Goal: Task Accomplishment & Management: Complete application form

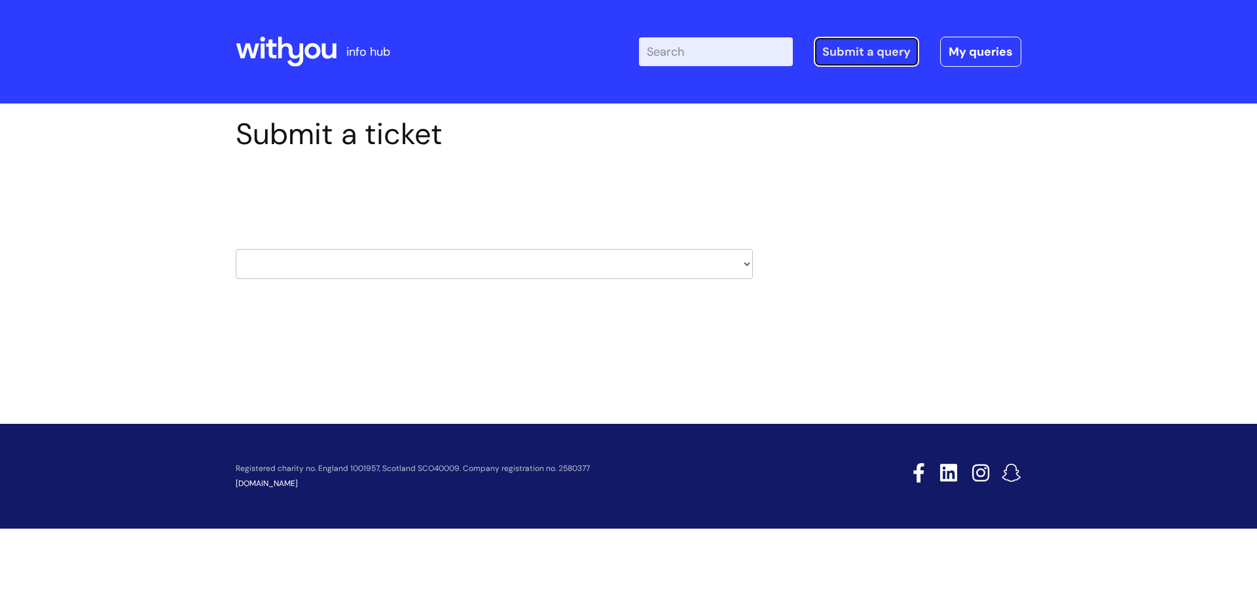
click at [875, 54] on link "Submit a query" at bounding box center [866, 52] width 105 height 30
click at [870, 56] on link "Submit a query" at bounding box center [866, 52] width 105 height 30
click at [747, 265] on select "HR / People IT and Support Clinical Drug Alerts Finance Accounts Data Support T…" at bounding box center [494, 264] width 517 height 30
select select "it_and_support"
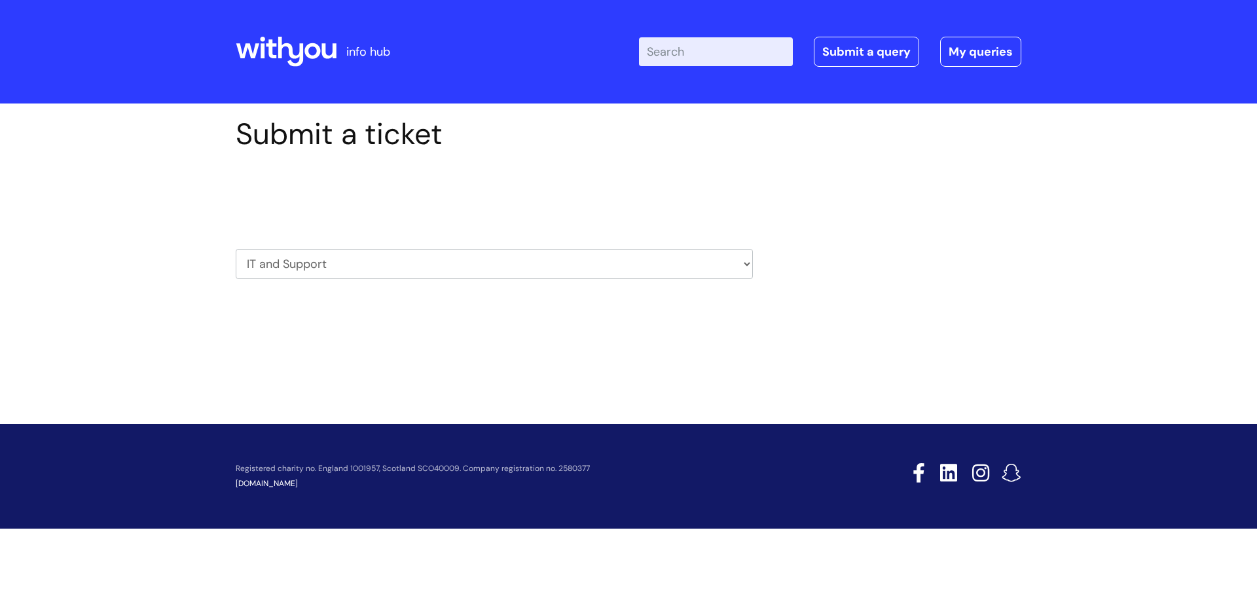
click at [236, 249] on select "HR / People IT and Support Clinical Drug Alerts Finance Accounts Data Support T…" at bounding box center [494, 264] width 517 height 30
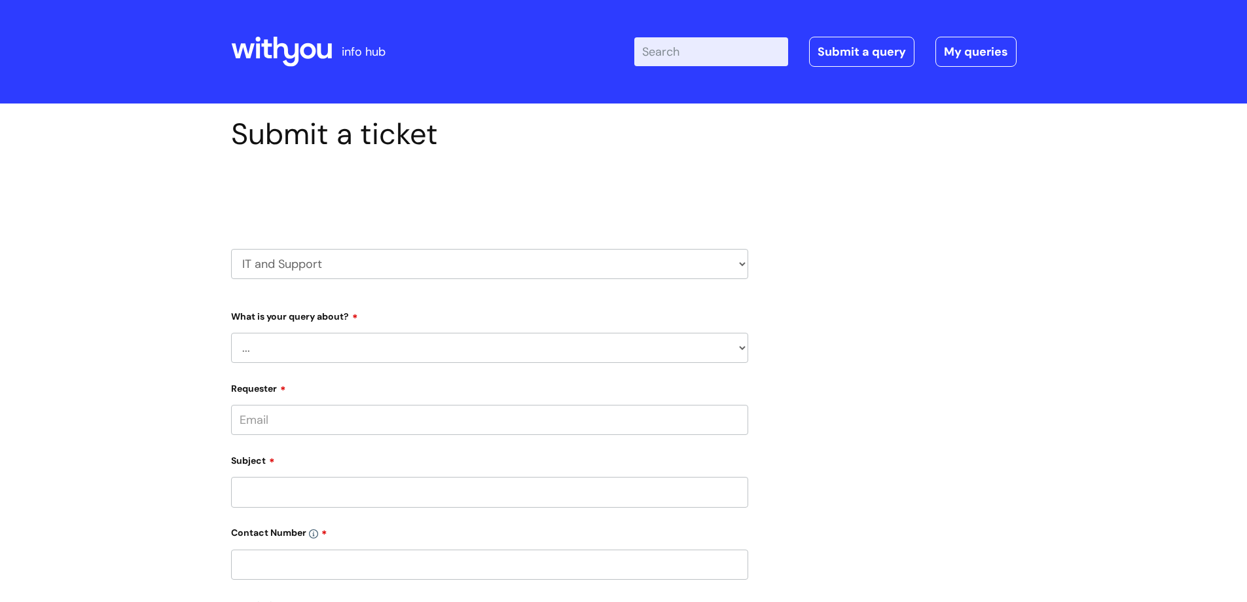
click at [310, 348] on select "... Mobile Phone Reset & MFA Accounts, Starters and Leavers IT Hardware issue I…" at bounding box center [489, 348] width 517 height 30
click at [231, 333] on select "... Mobile Phone Reset & MFA Accounts, Starters and Leavers IT Hardware issue I…" at bounding box center [489, 348] width 517 height 30
click at [347, 408] on select "... Halo PCMIS Iaptus NHS Email CJSM Email Mitel Another System Google (Workspa…" at bounding box center [495, 415] width 507 height 30
click at [765, 242] on div "Submit a ticket Select issue type HR / People IT and Support Clinical Drug Aler…" at bounding box center [623, 527] width 805 height 820
click at [363, 347] on select "... Mobile Phone Reset & MFA Accounts, Starters and Leavers IT Hardware issue I…" at bounding box center [489, 348] width 517 height 30
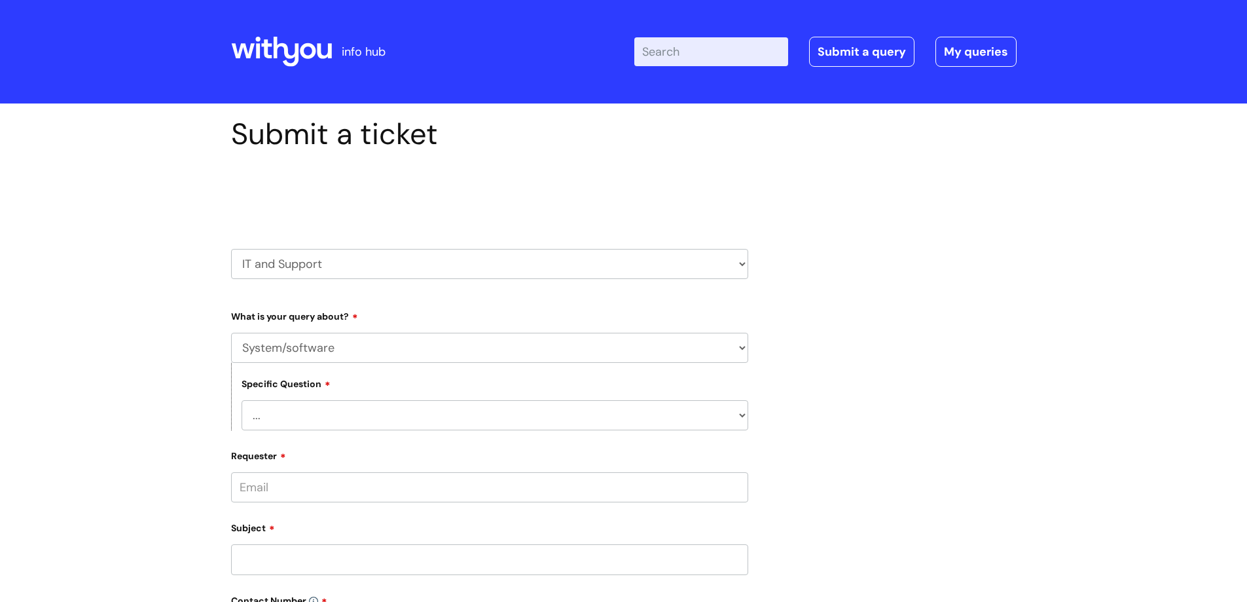
select select "Something Else"
click at [231, 333] on select "... Mobile Phone Reset & MFA Accounts, Starters and Leavers IT Hardware issue I…" at bounding box center [489, 348] width 517 height 30
click at [329, 410] on select "... My problem is not listed" at bounding box center [495, 415] width 507 height 30
select select "My problem is not listed"
click at [242, 400] on select "... My problem is not listed" at bounding box center [495, 415] width 507 height 30
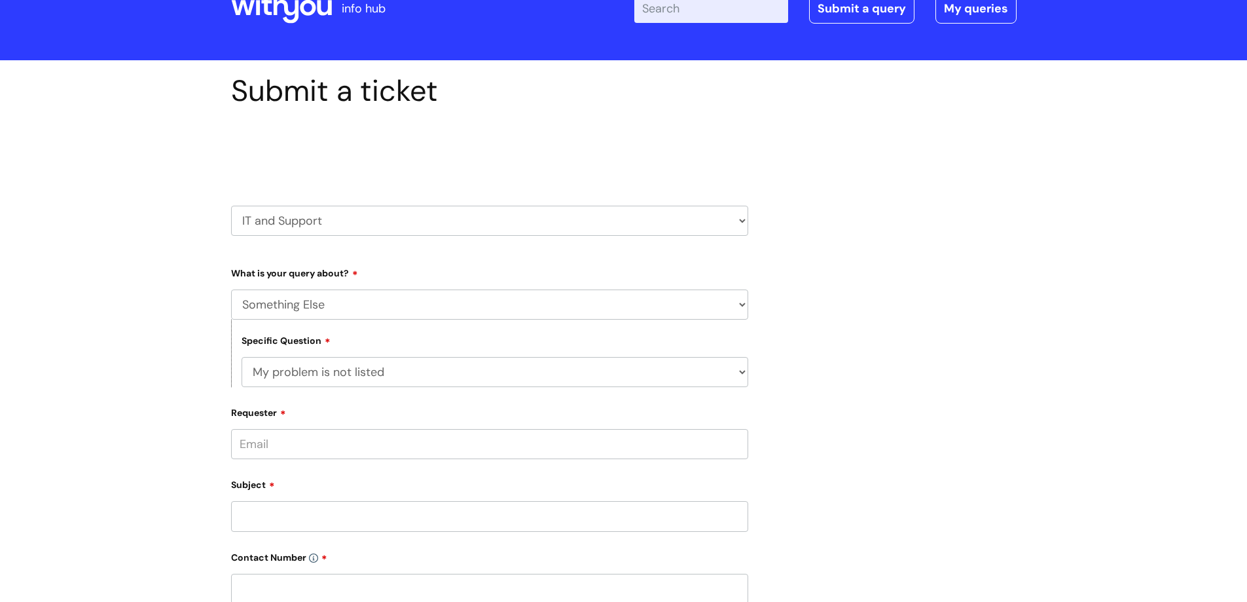
scroll to position [65, 0]
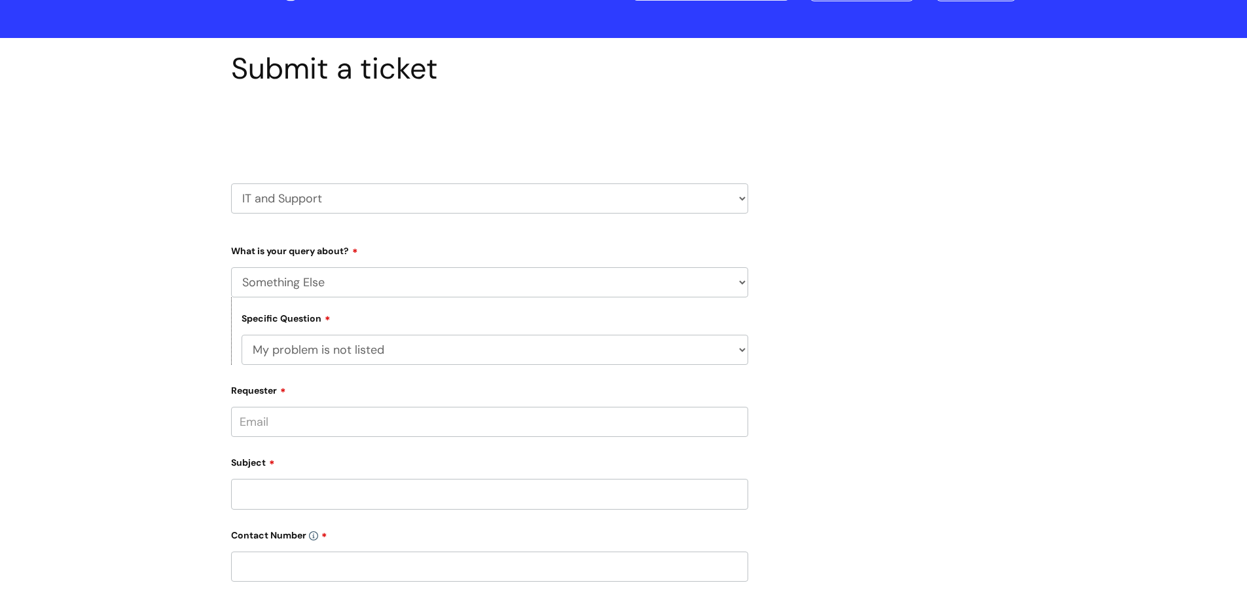
click at [293, 419] on input "Requester" at bounding box center [489, 422] width 517 height 30
type input "[PERSON_NAME][EMAIL_ADDRESS][PERSON_NAME][DOMAIN_NAME]"
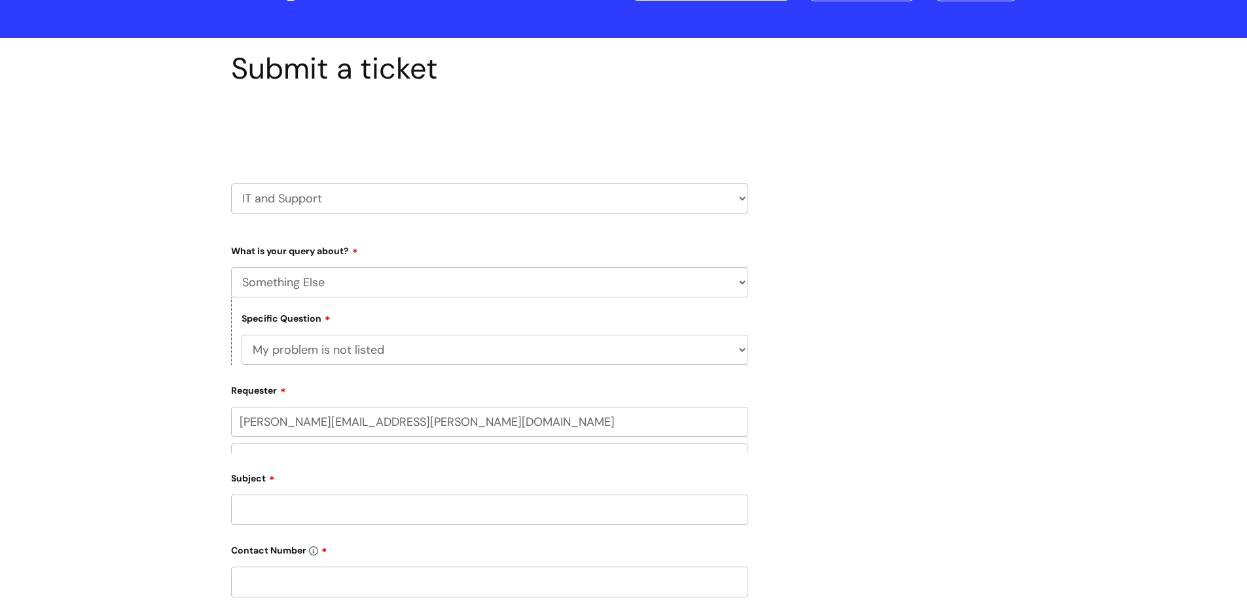
click at [270, 494] on div "Subject" at bounding box center [489, 496] width 517 height 58
click at [329, 471] on input "text" at bounding box center [489, 473] width 517 height 30
type input "[PERSON_NAME]"
click at [273, 541] on input "Subject" at bounding box center [489, 545] width 517 height 30
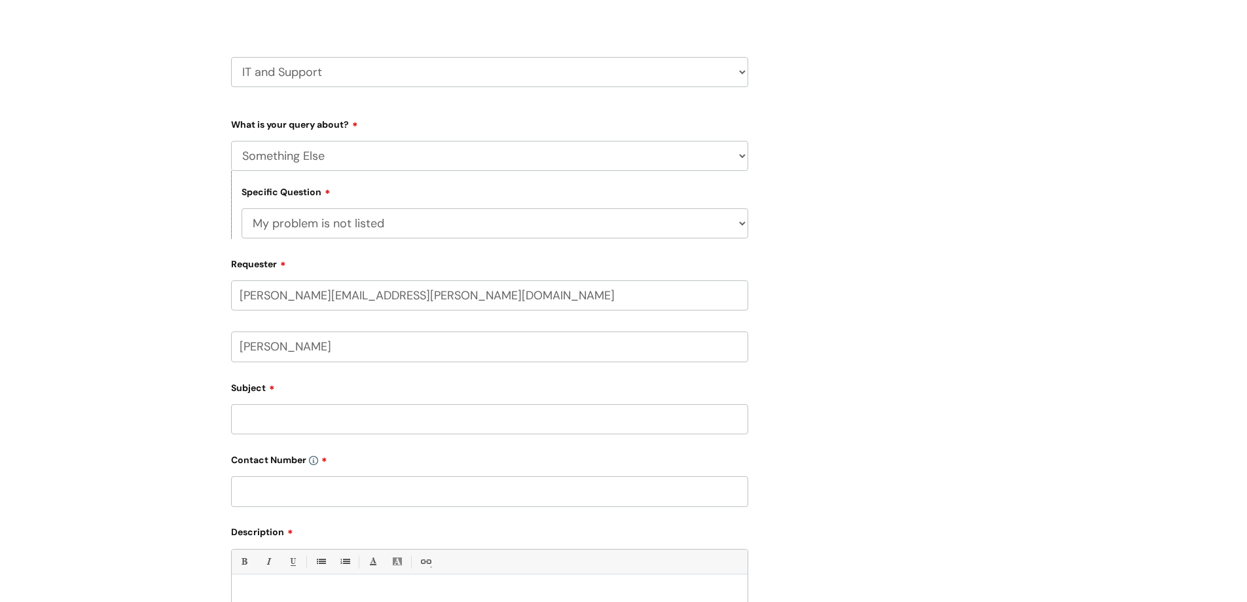
scroll to position [196, 0]
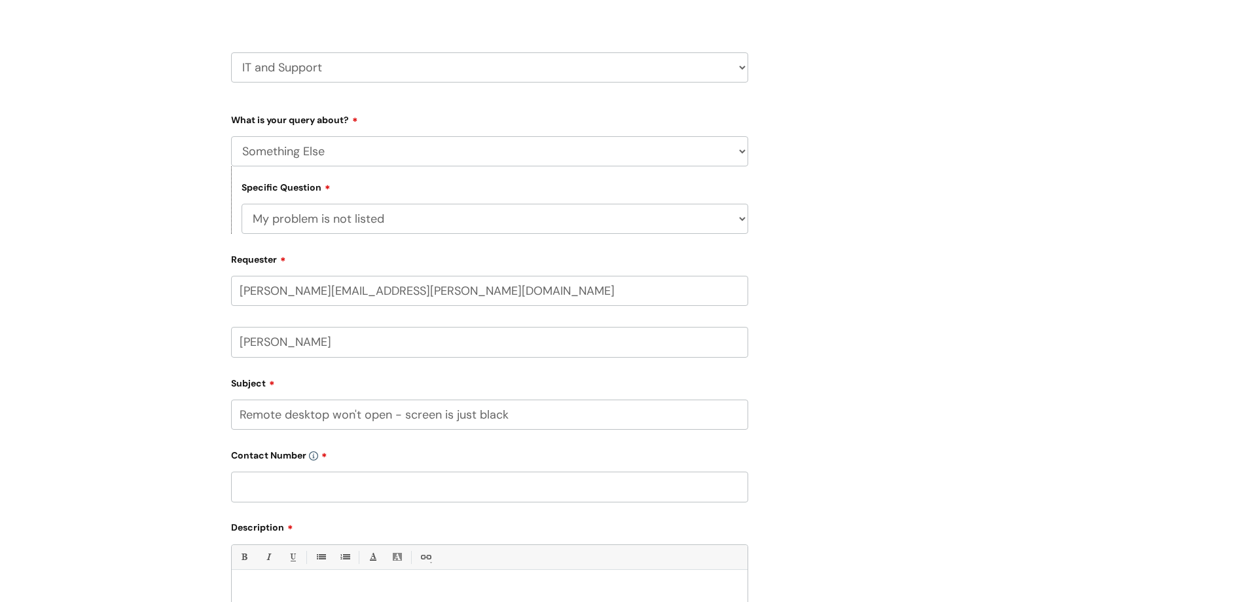
type input "Remote desktop won't open - screen is just black"
click at [259, 487] on input "text" at bounding box center [489, 486] width 517 height 30
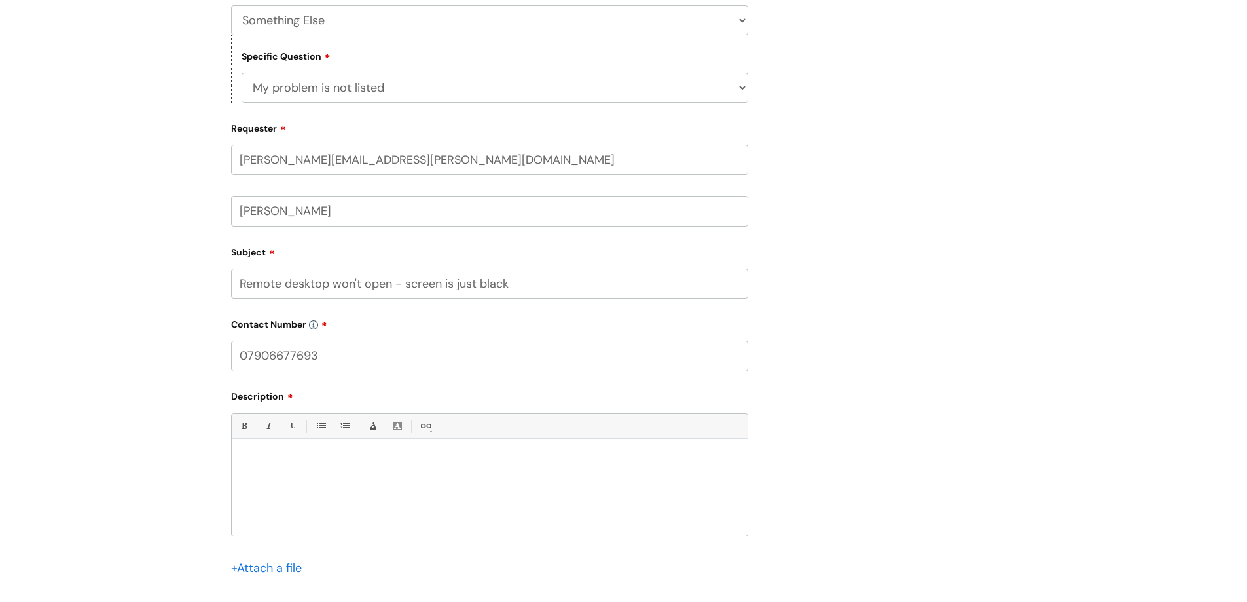
scroll to position [393, 0]
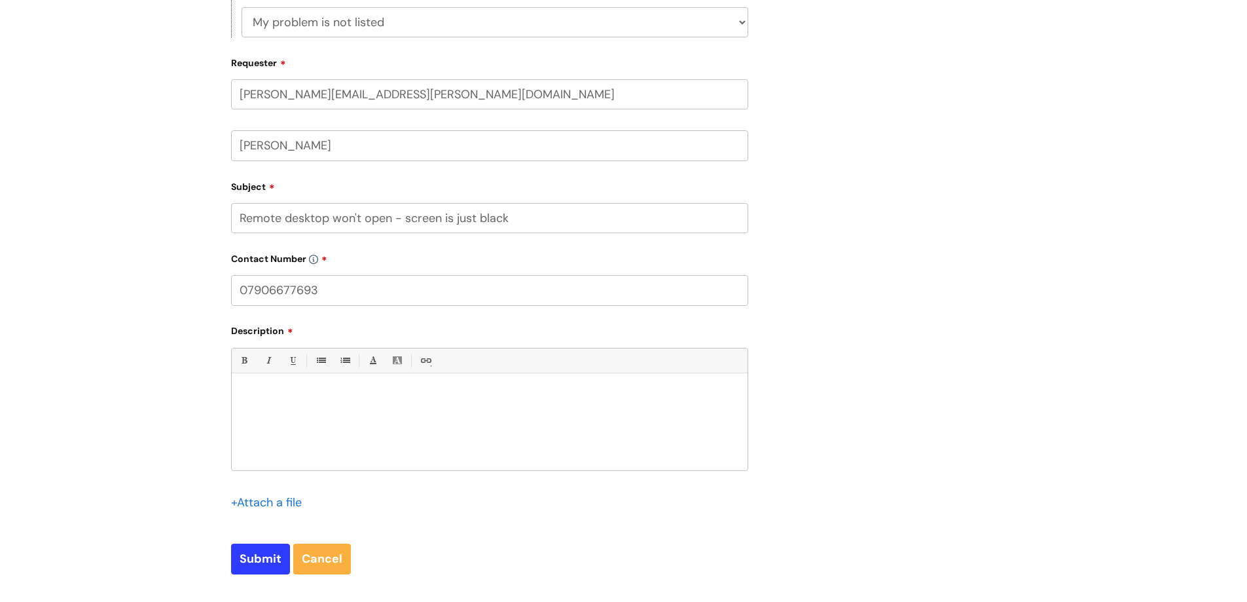
drag, startPoint x: 317, startPoint y: 289, endPoint x: 196, endPoint y: 289, distance: 121.1
click at [196, 289] on div "Submit a ticket Select issue type HR / People IT and Support Clinical Drug Aler…" at bounding box center [623, 180] width 1247 height 939
type input "08081 753981"
click at [262, 560] on input "Submit" at bounding box center [260, 558] width 59 height 30
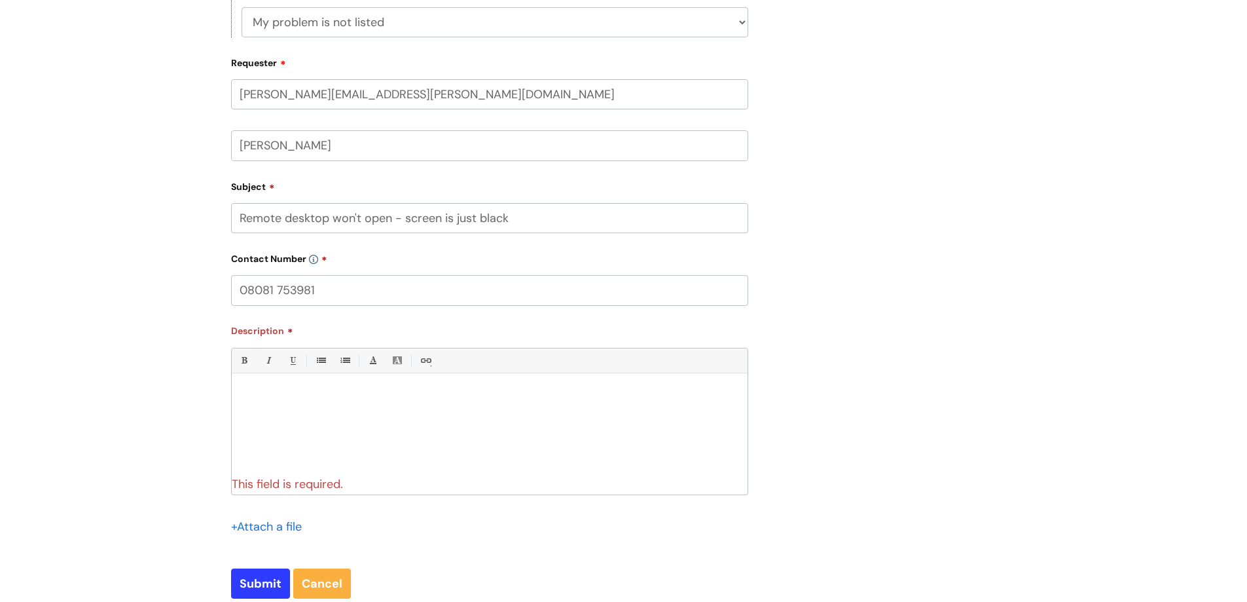
click at [278, 407] on div at bounding box center [490, 425] width 516 height 90
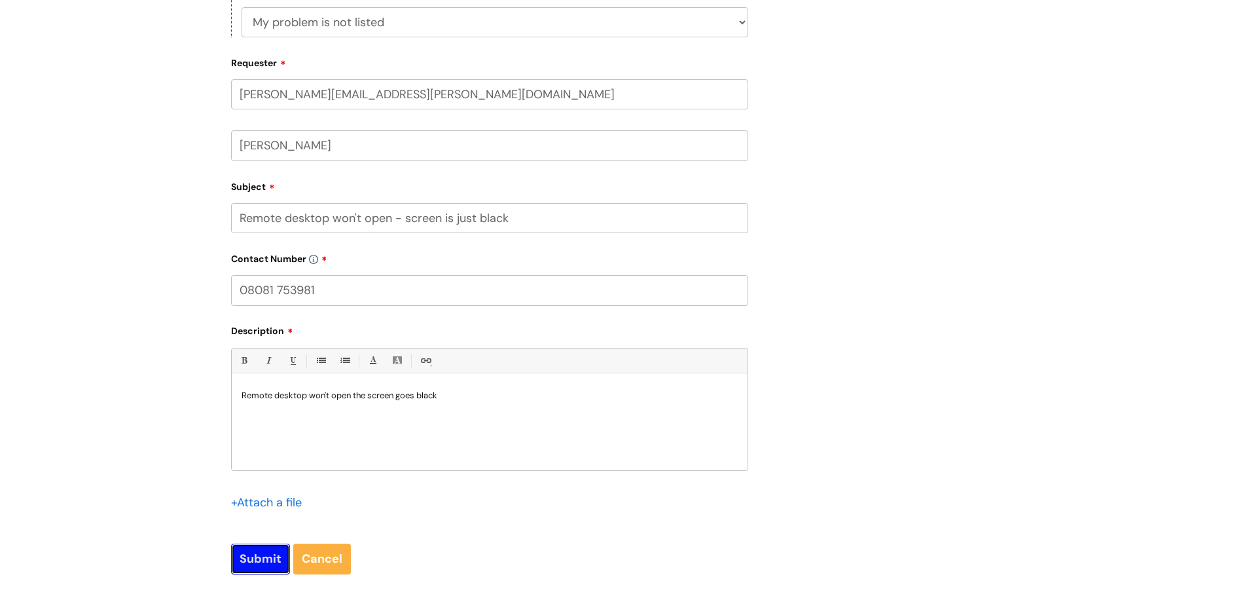
click at [267, 549] on input "Submit" at bounding box center [260, 558] width 59 height 30
type input "Please Wait..."
